Goal: Information Seeking & Learning: Learn about a topic

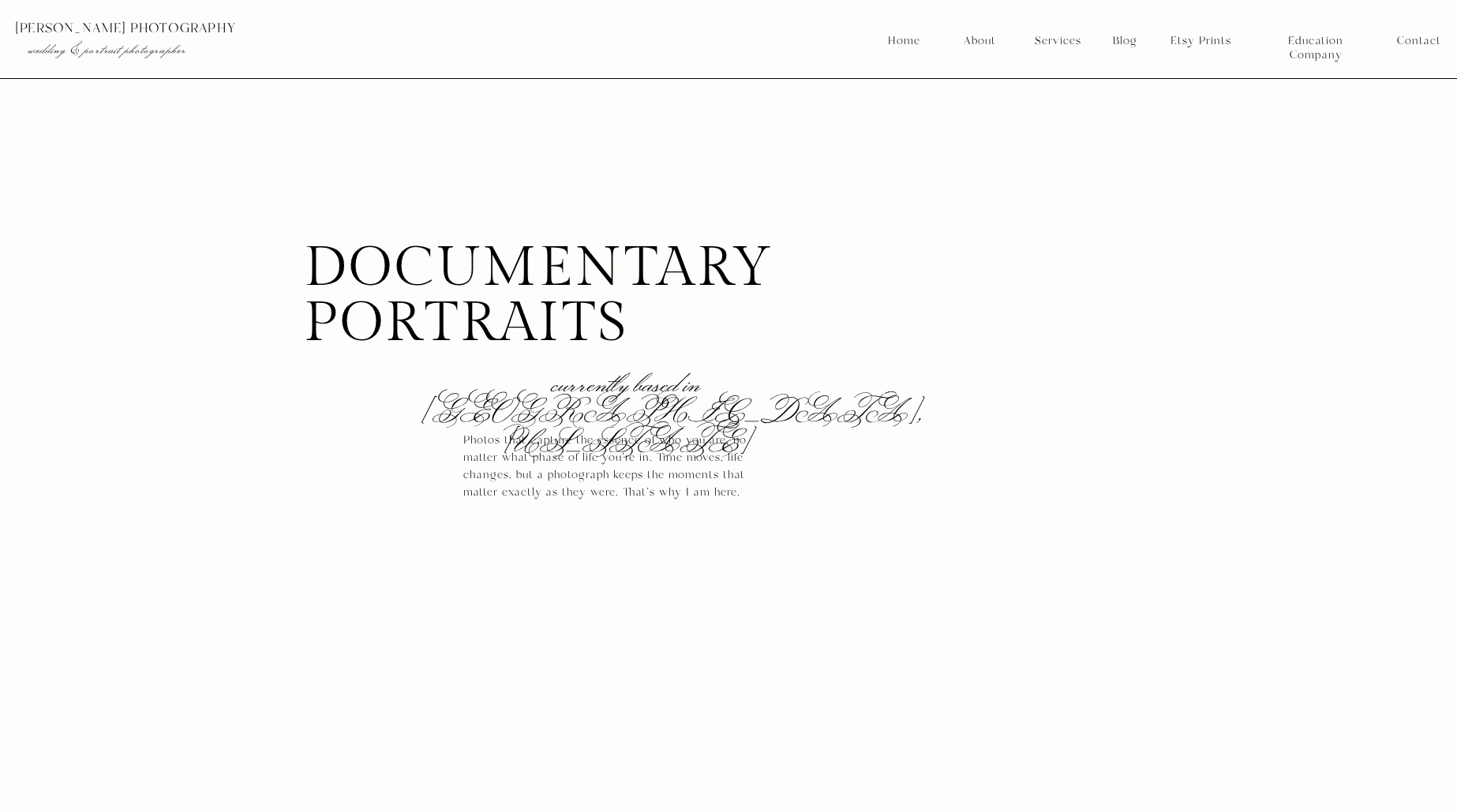
scroll to position [2737, 0]
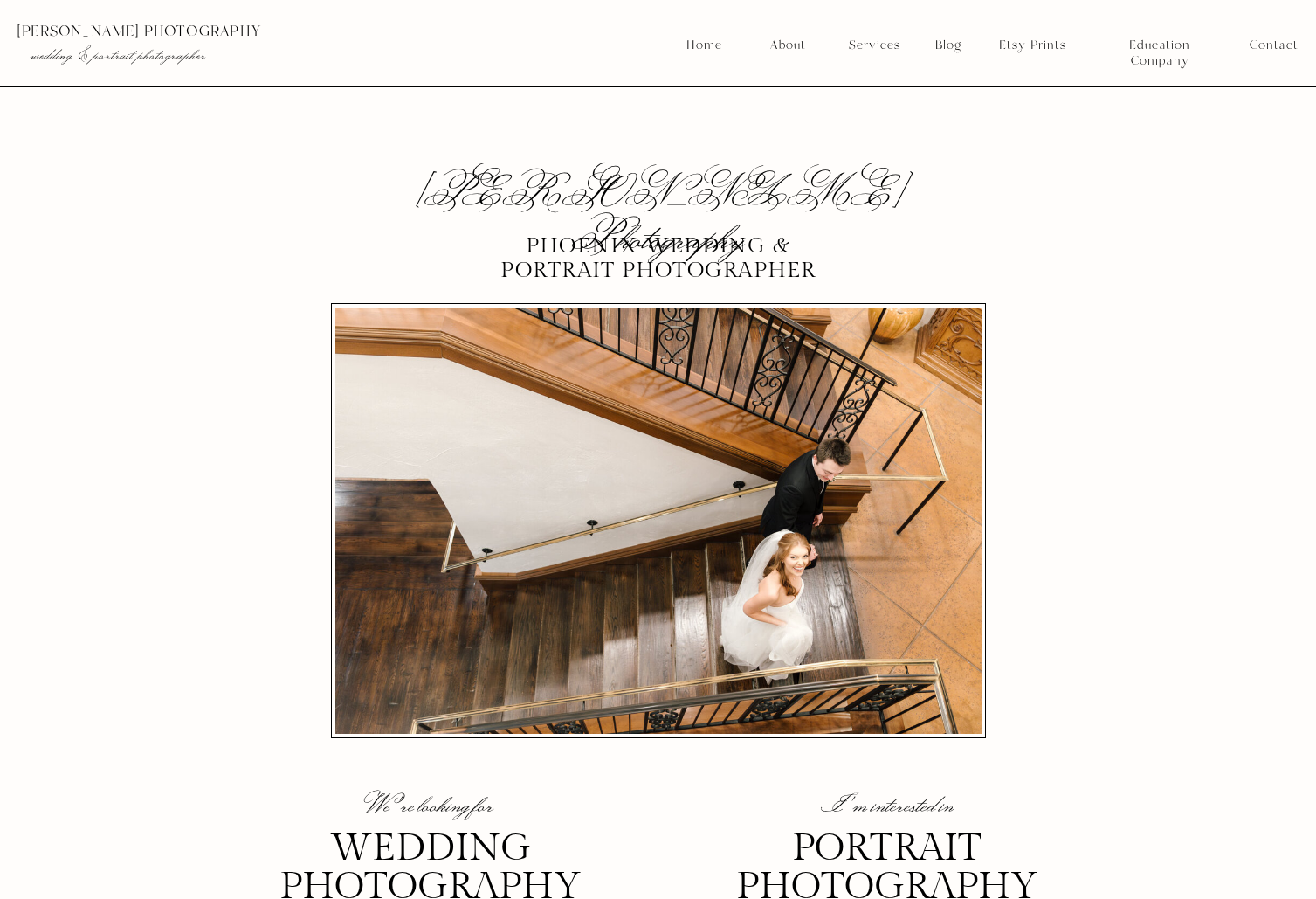
click at [942, 44] on nav "Blog" at bounding box center [948, 46] width 39 height 16
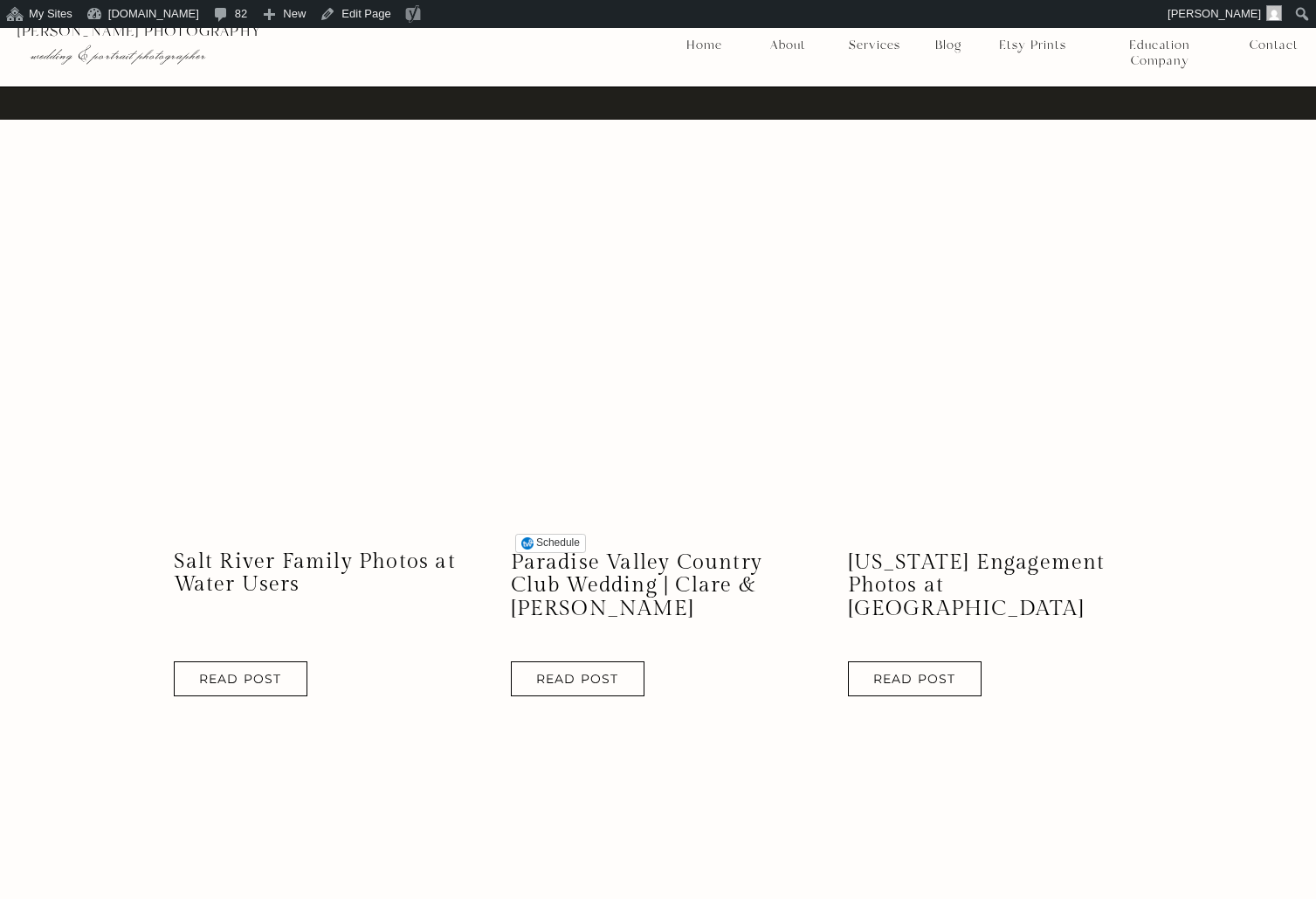
scroll to position [1262, 0]
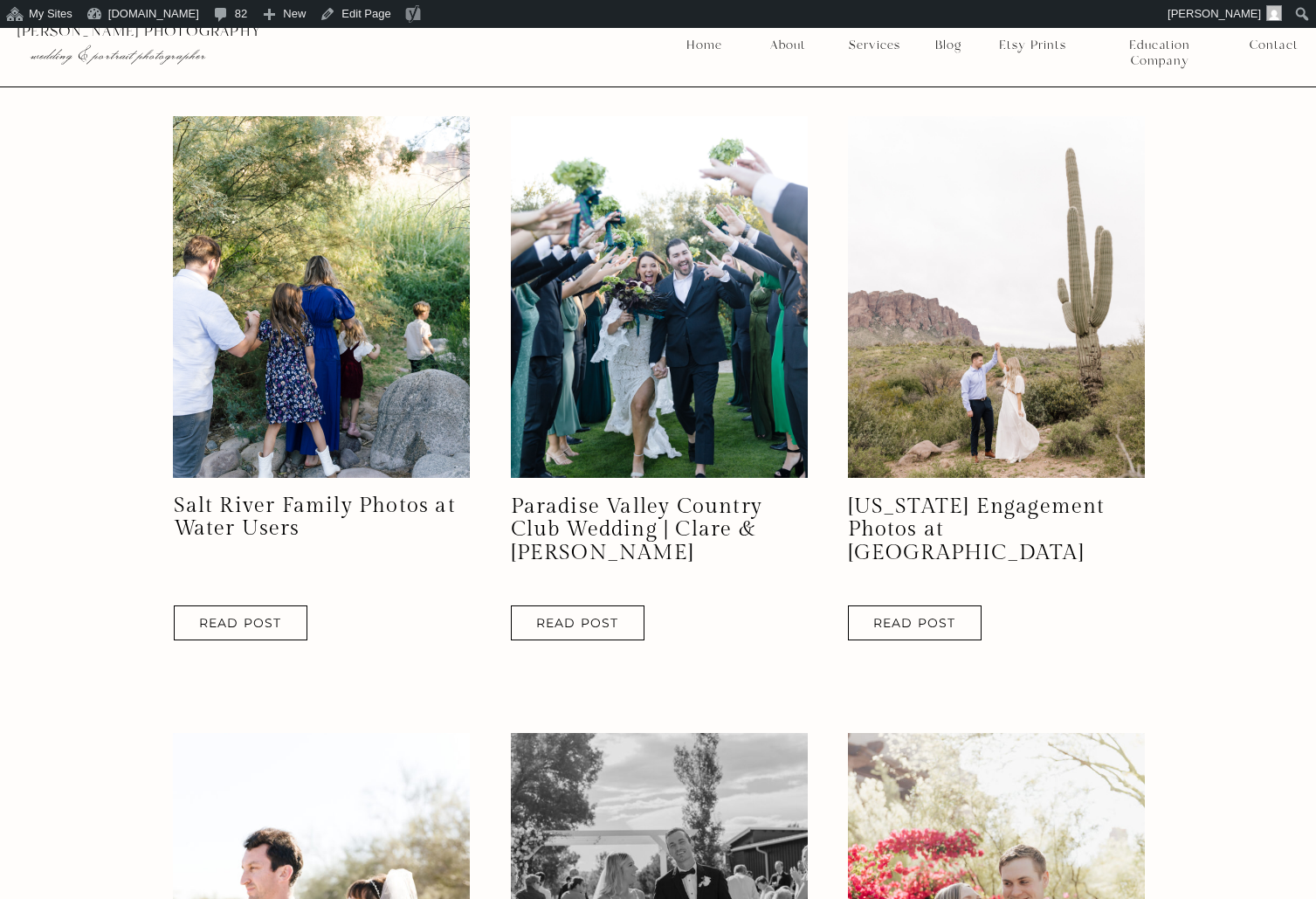
scroll to position [1524, 0]
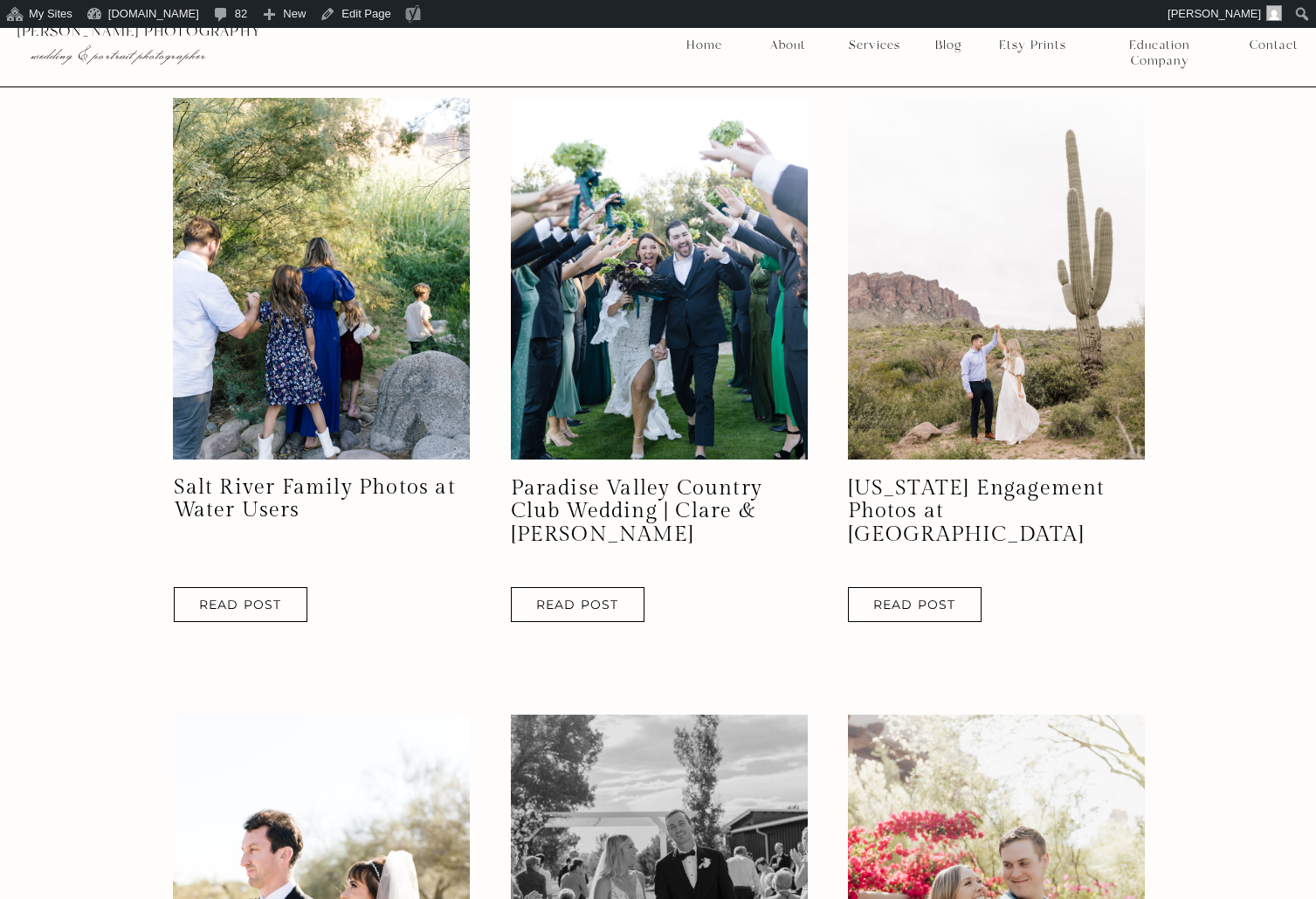
scroll to position [1463, 0]
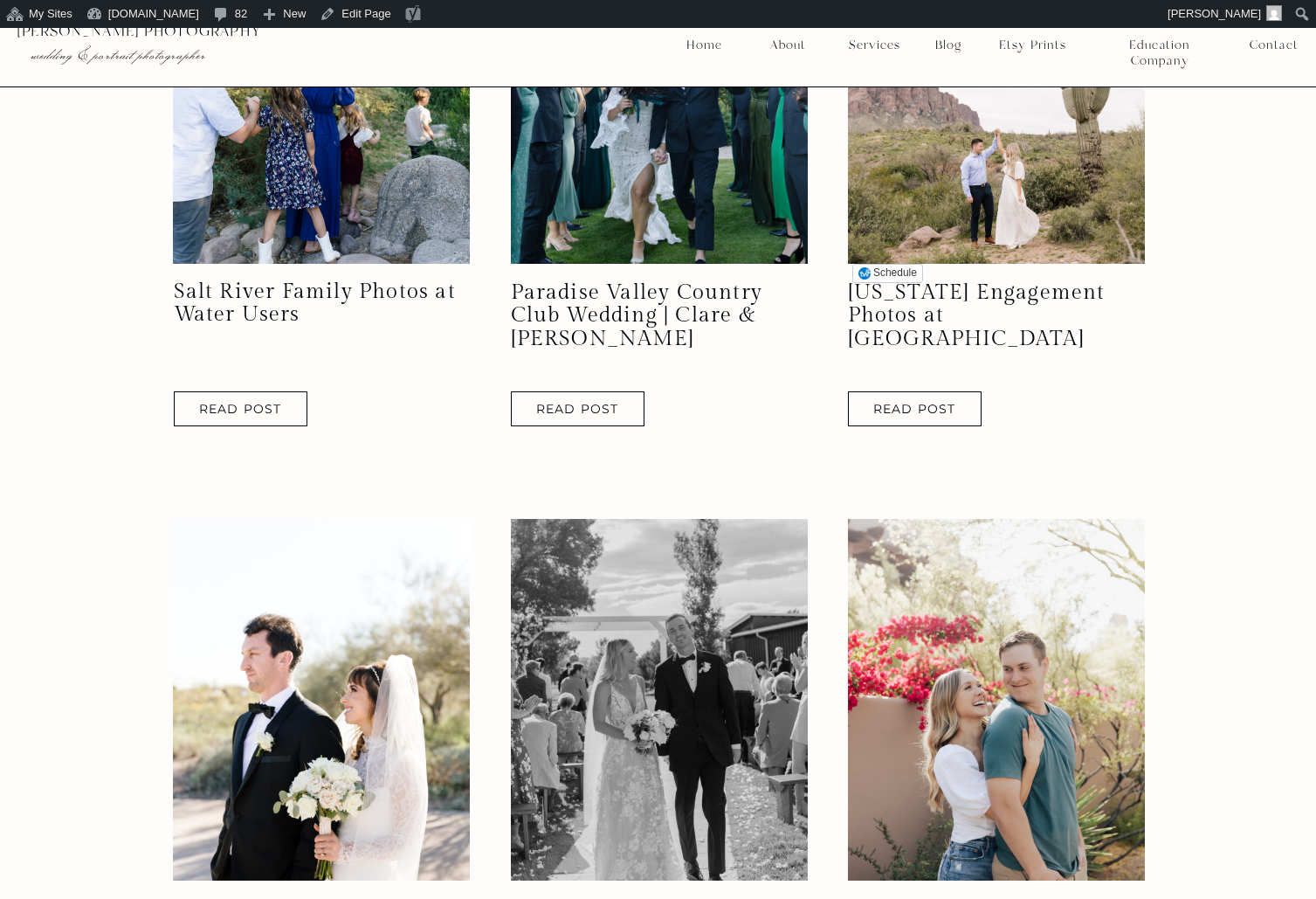
scroll to position [2054, 0]
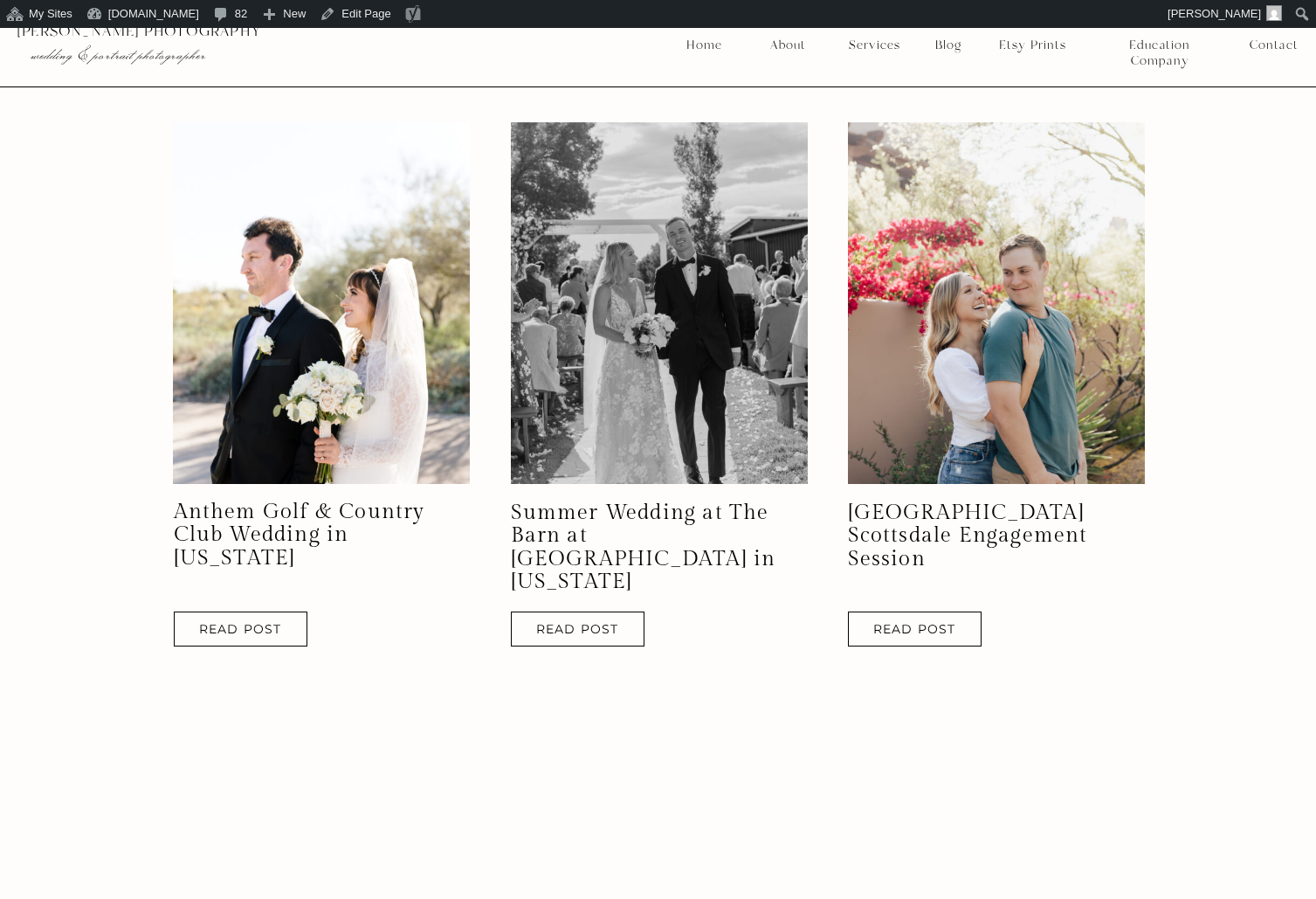
click at [1296, 377] on div "Salt River Family Photos at Water Users Read Post Paradise Valley Country Club …" at bounding box center [658, 686] width 1316 height 2467
click at [1247, 318] on div "Salt River Family Photos at Water Users Read Post Paradise Valley Country Club …" at bounding box center [658, 686] width 1316 height 2467
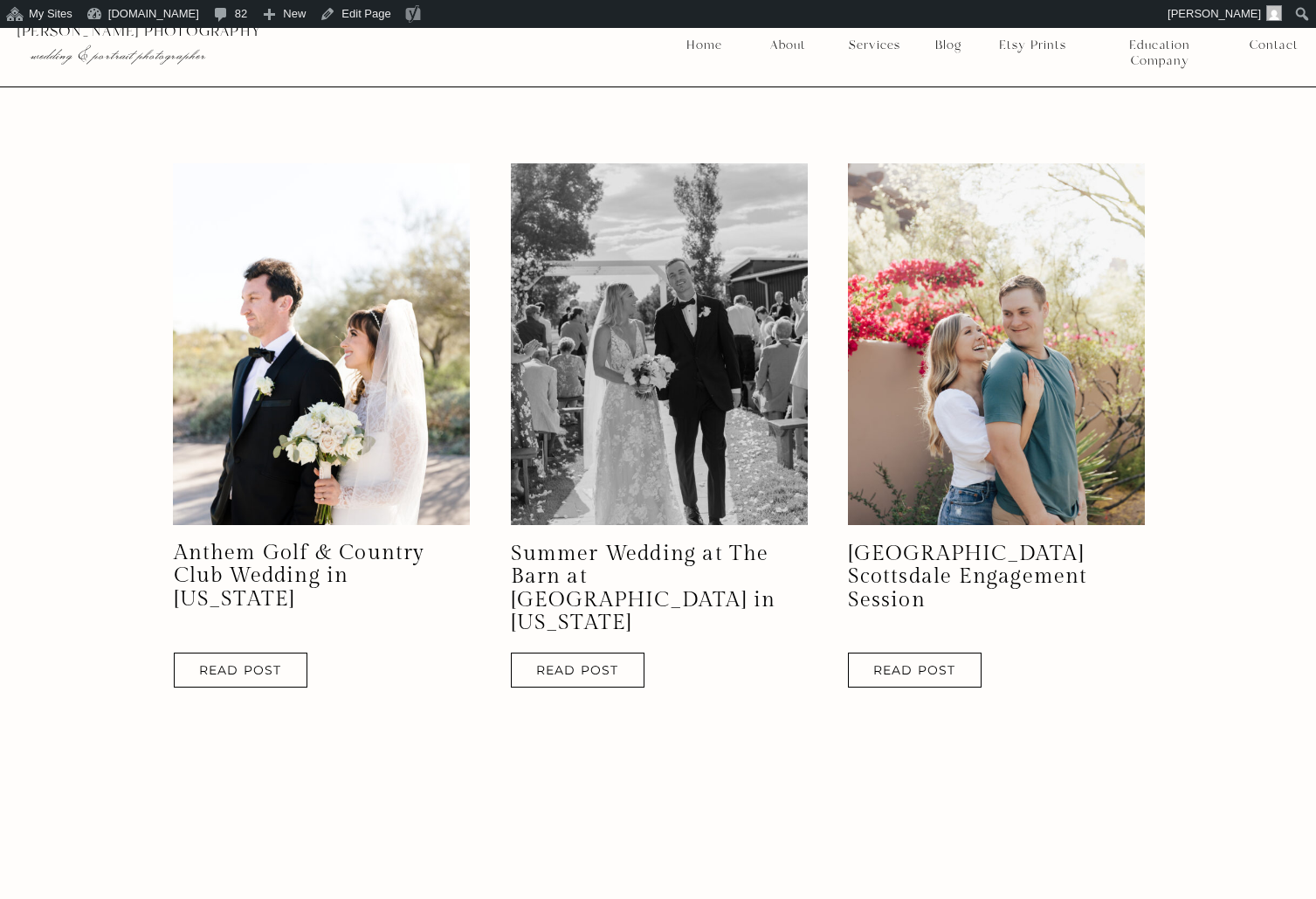
scroll to position [1918, 0]
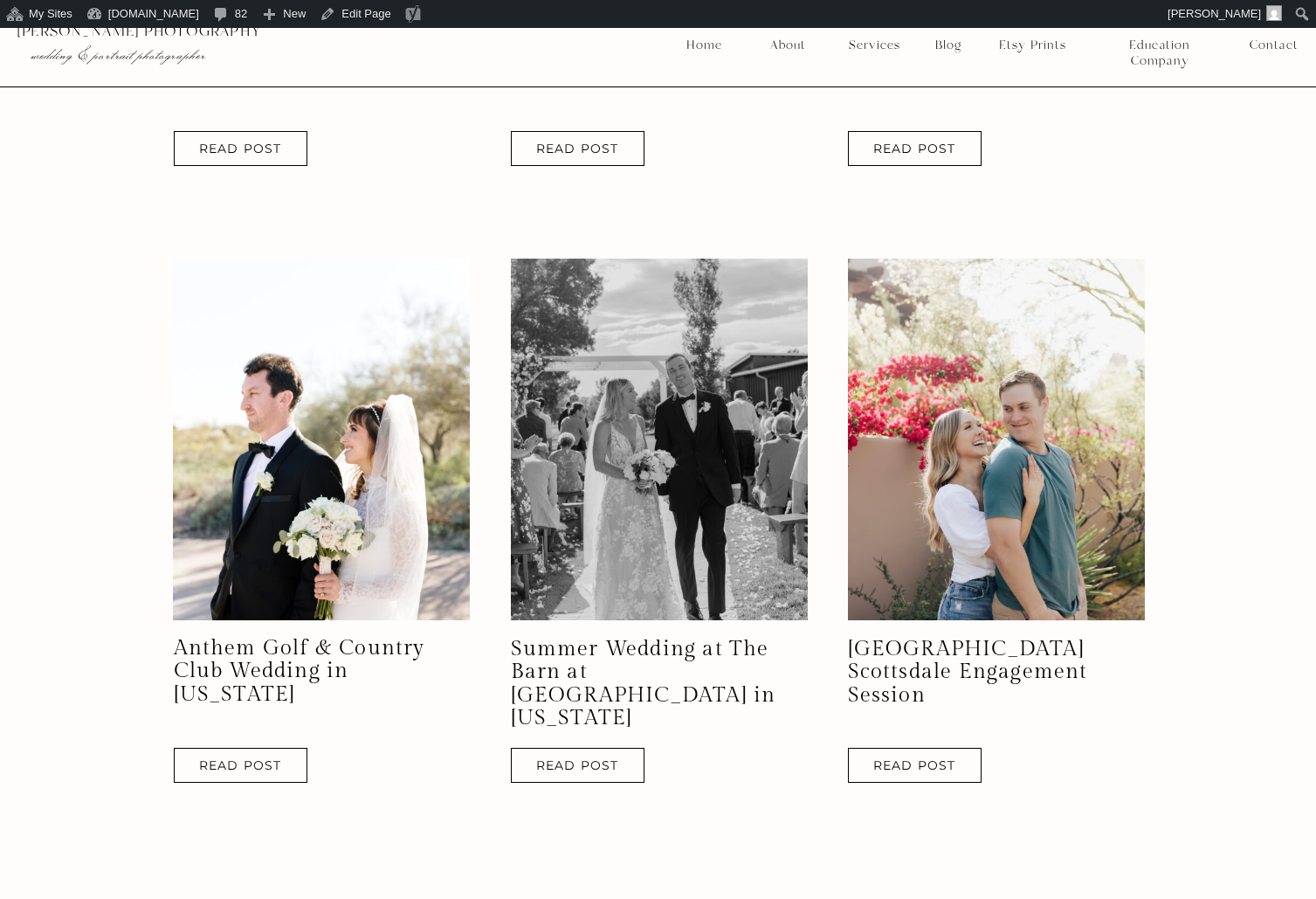
click at [1235, 447] on div "Salt River Family Photos at Water Users Read Post Paradise Valley Country Club …" at bounding box center [658, 823] width 1316 height 2467
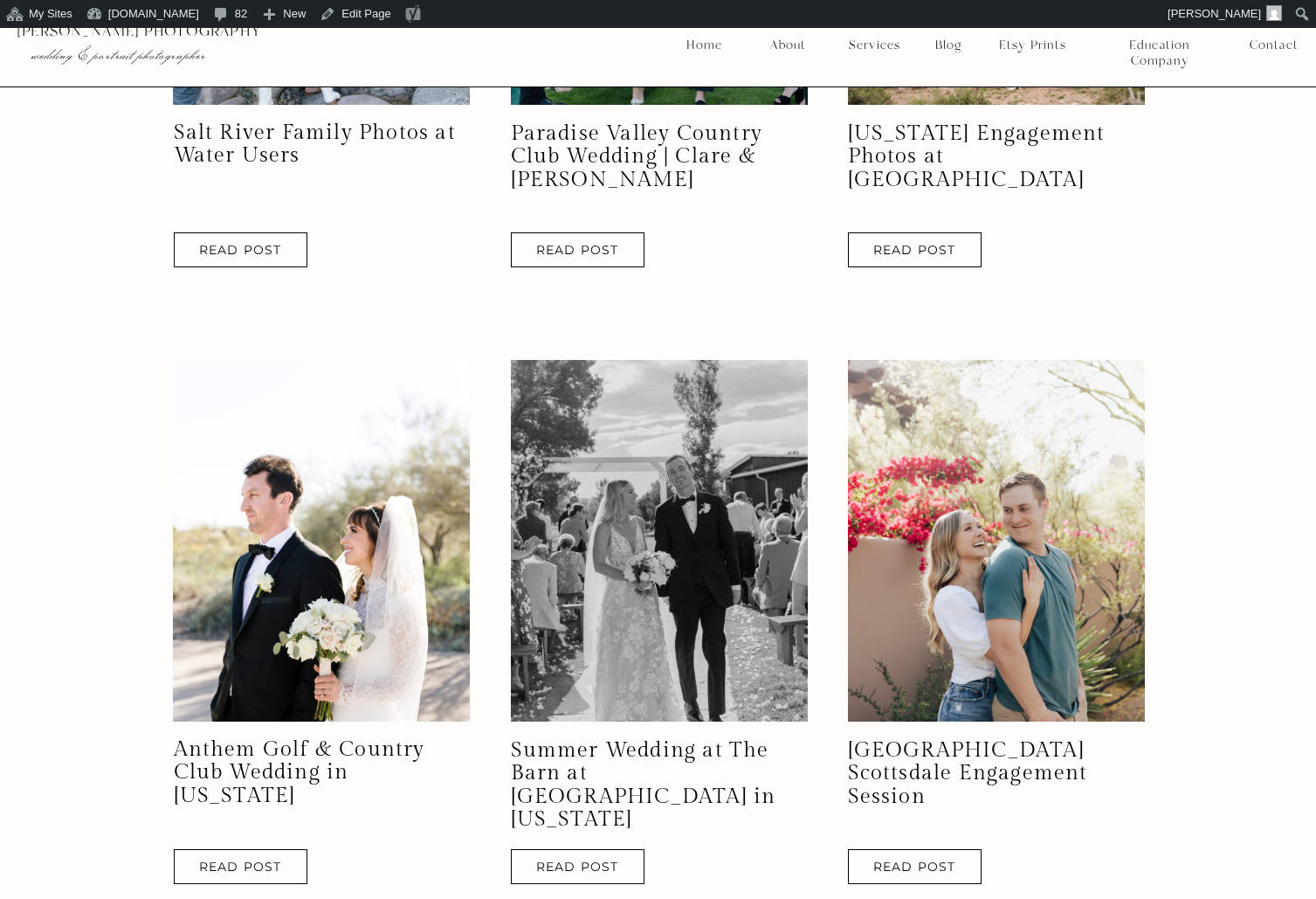
scroll to position [1459, 0]
